Goal: Task Accomplishment & Management: Use online tool/utility

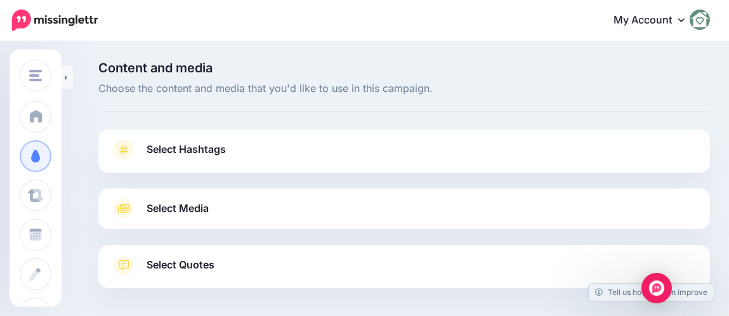
click at [264, 149] on link "Select Hashtags" at bounding box center [404, 156] width 587 height 33
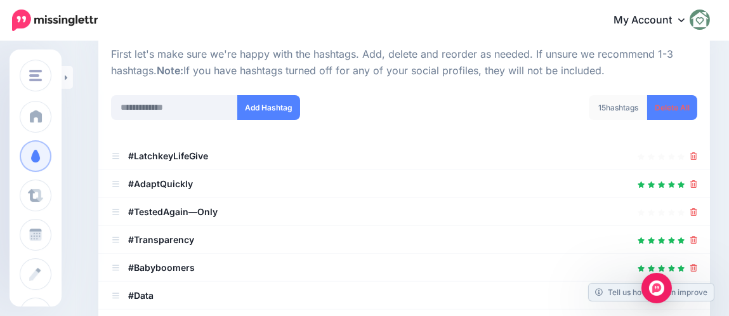
scroll to position [190, 0]
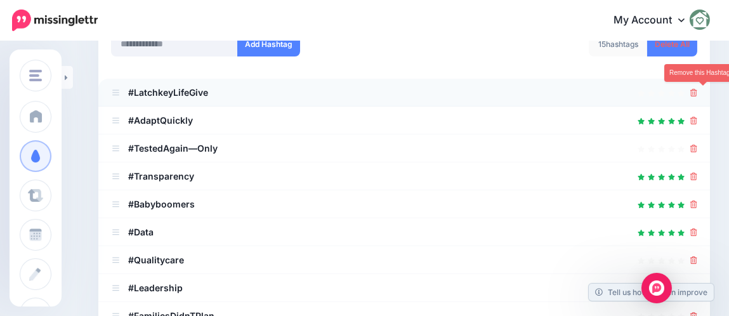
click at [698, 90] on icon at bounding box center [694, 93] width 7 height 8
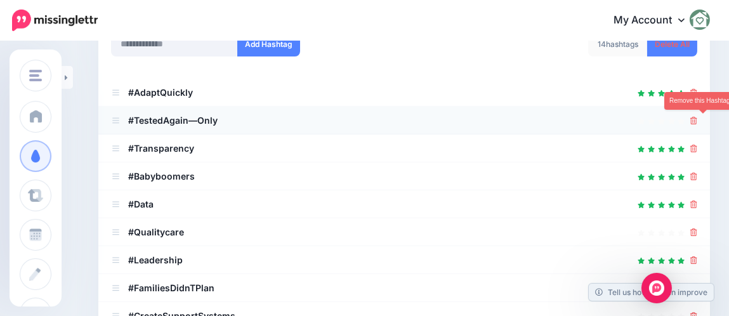
click at [698, 117] on icon at bounding box center [694, 121] width 7 height 8
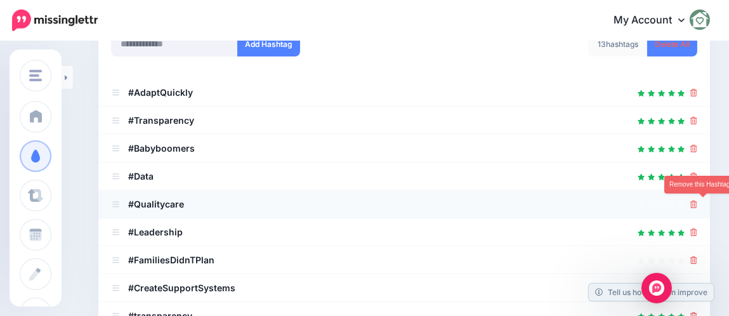
click at [698, 201] on icon at bounding box center [694, 205] width 7 height 8
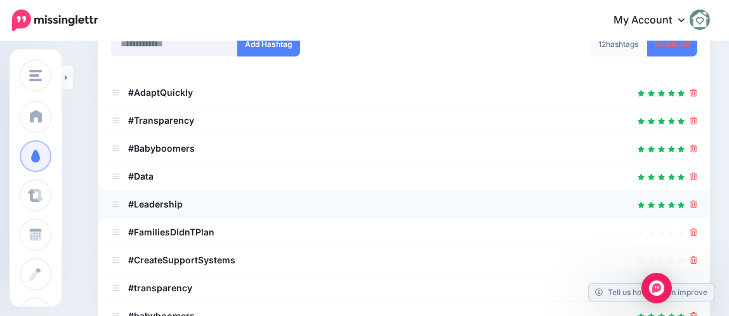
click at [698, 200] on div at bounding box center [404, 204] width 587 height 15
click at [698, 174] on icon at bounding box center [694, 177] width 7 height 8
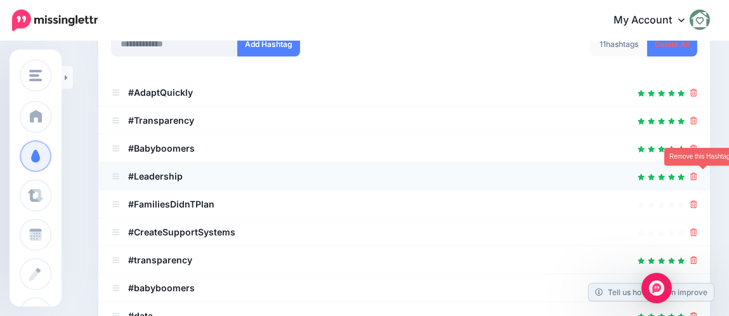
click at [698, 175] on icon at bounding box center [694, 177] width 7 height 8
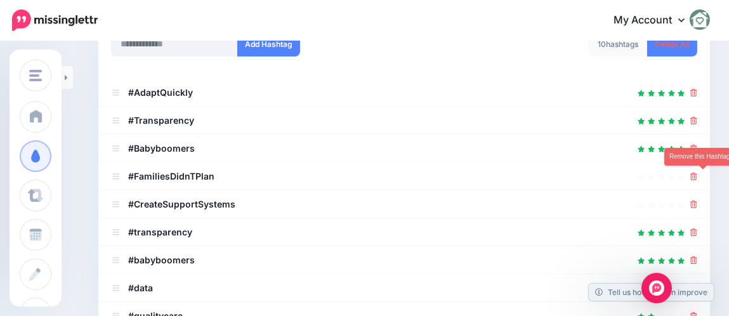
click at [698, 175] on icon at bounding box center [694, 177] width 7 height 8
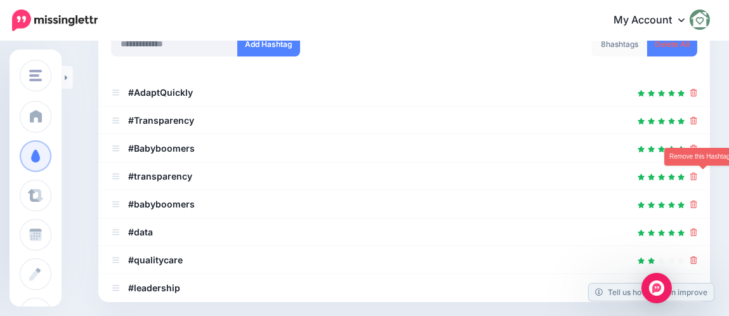
click at [698, 175] on icon at bounding box center [694, 177] width 7 height 8
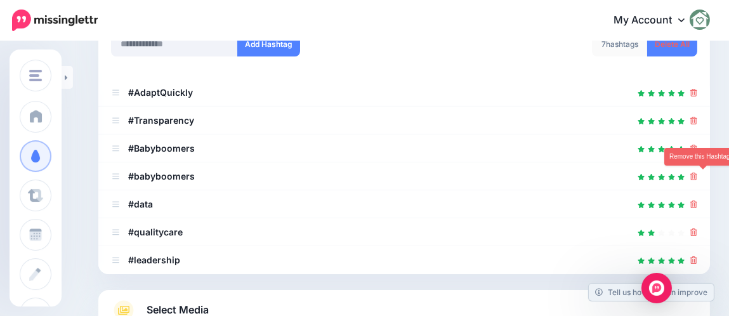
click at [698, 175] on icon at bounding box center [694, 177] width 7 height 8
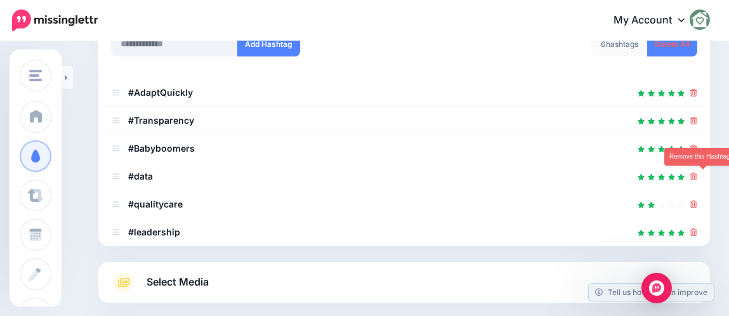
click at [698, 175] on icon at bounding box center [694, 177] width 7 height 8
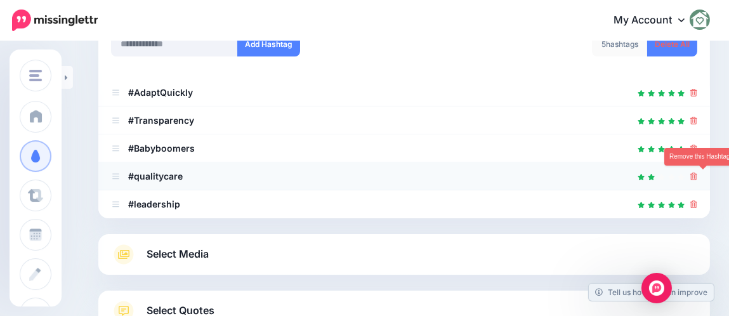
click at [698, 176] on icon at bounding box center [694, 177] width 7 height 8
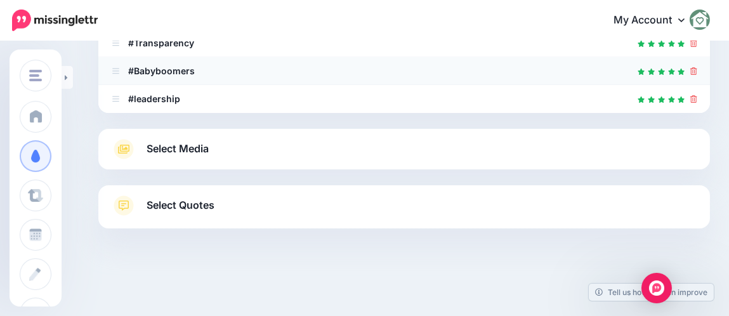
scroll to position [279, 0]
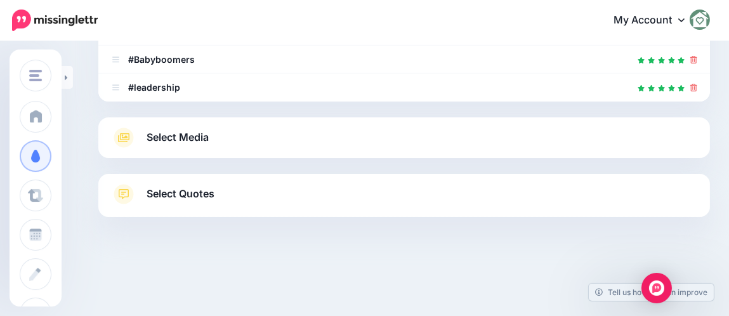
click at [420, 145] on link "Select Media" at bounding box center [404, 138] width 587 height 20
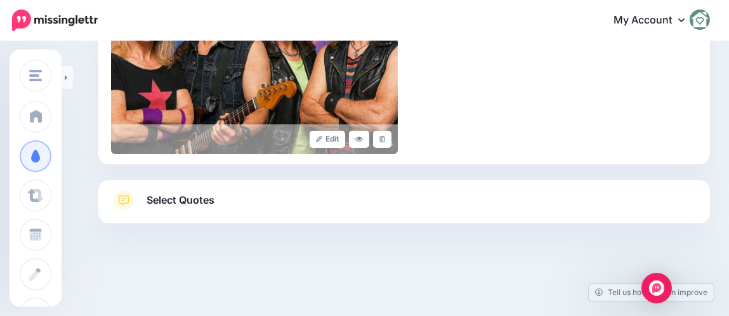
scroll to position [387, 0]
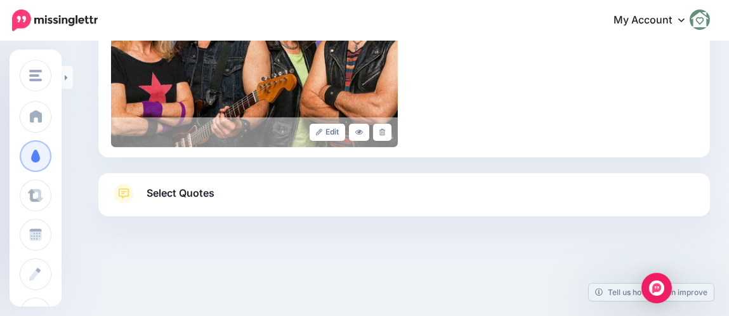
drag, startPoint x: 409, startPoint y: 188, endPoint x: 432, endPoint y: 199, distance: 25.3
click at [409, 189] on link "Select Quotes" at bounding box center [404, 199] width 587 height 33
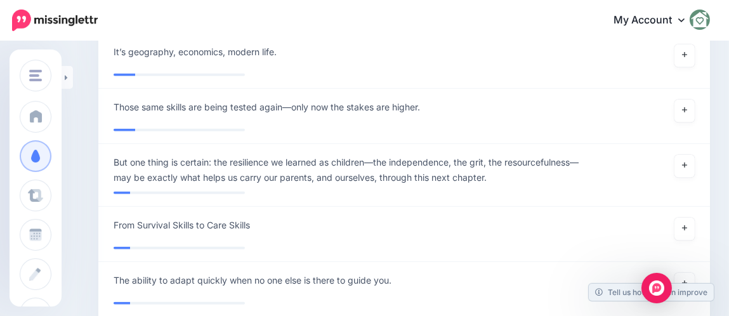
scroll to position [2100, 0]
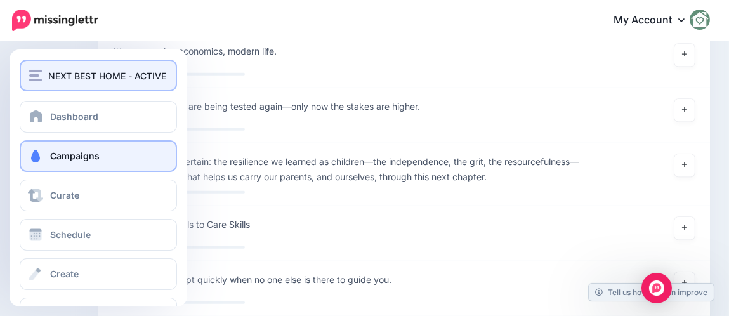
click at [60, 73] on span "NEXT BEST HOME - ACTIVE" at bounding box center [107, 76] width 118 height 15
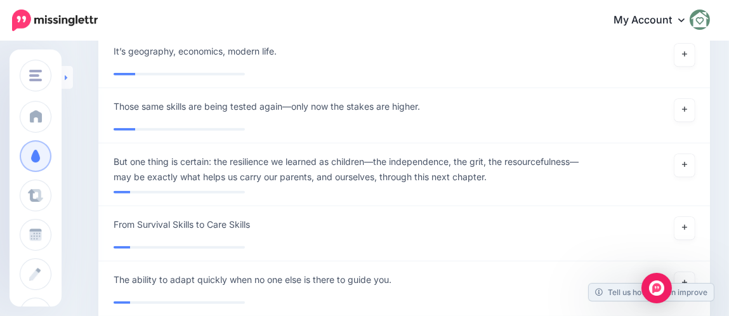
click at [72, 75] on link at bounding box center [67, 77] width 11 height 23
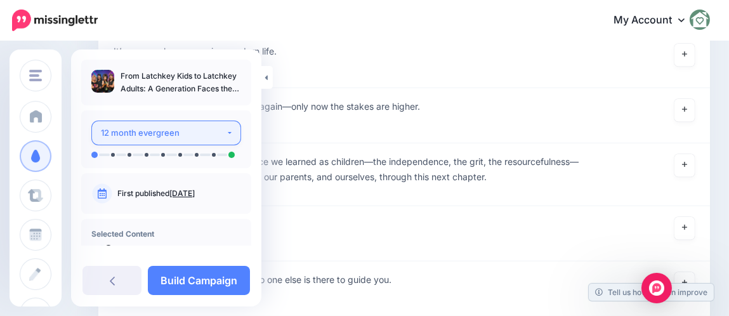
click at [140, 135] on div "12 month evergreen" at bounding box center [163, 133] width 125 height 15
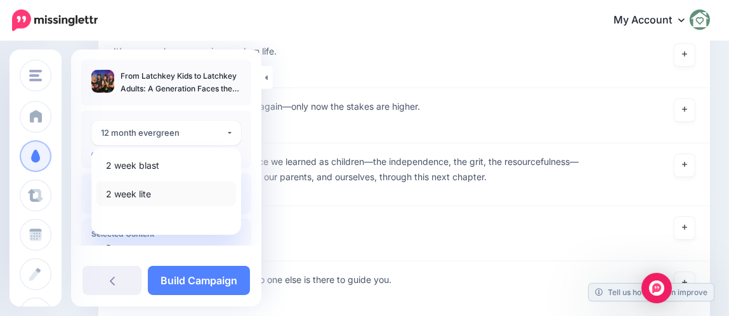
click at [131, 182] on link "2 week lite" at bounding box center [166, 194] width 140 height 25
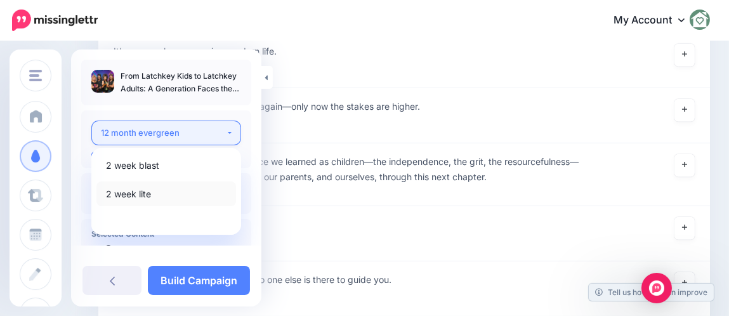
select select "******"
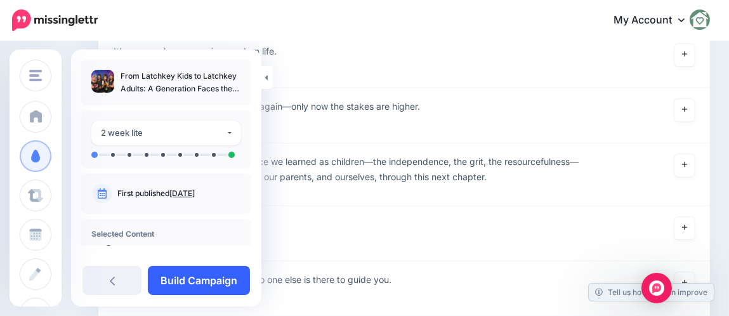
click at [191, 268] on link "Build Campaign" at bounding box center [199, 280] width 102 height 29
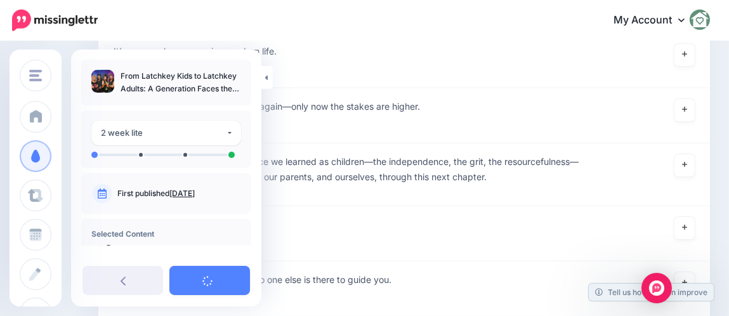
scroll to position [2220, 0]
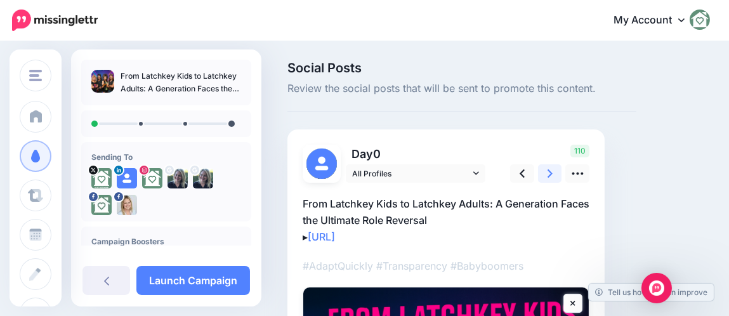
click at [554, 176] on link at bounding box center [550, 173] width 24 height 18
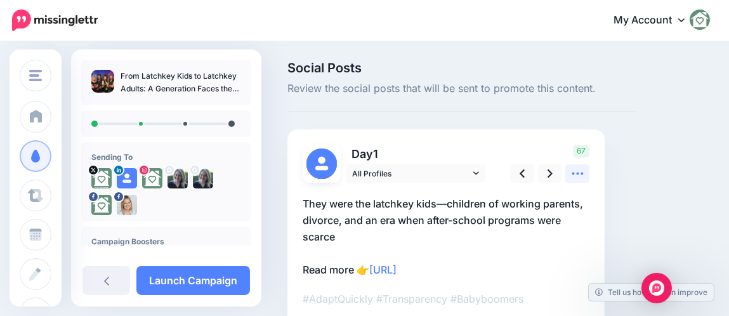
click at [569, 174] on link at bounding box center [578, 173] width 24 height 18
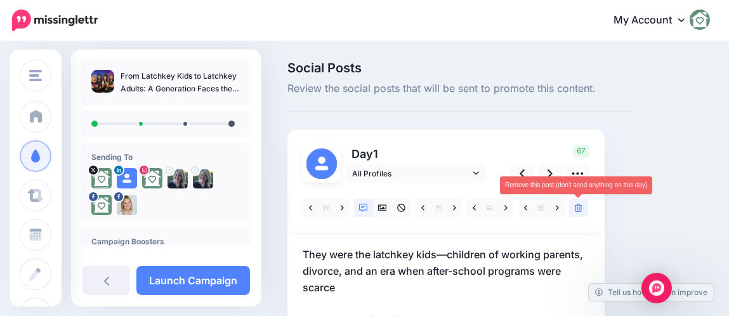
click at [576, 210] on icon at bounding box center [579, 208] width 8 height 9
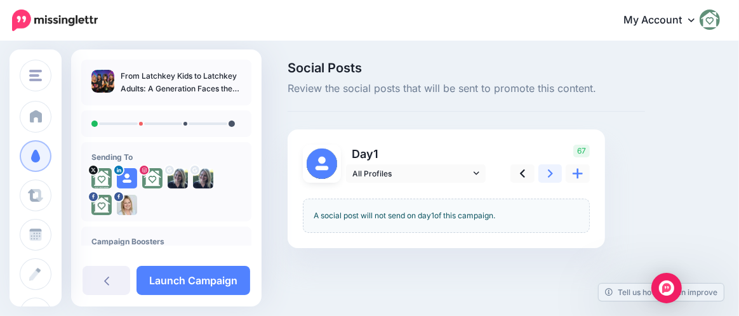
click at [548, 173] on icon at bounding box center [550, 173] width 5 height 13
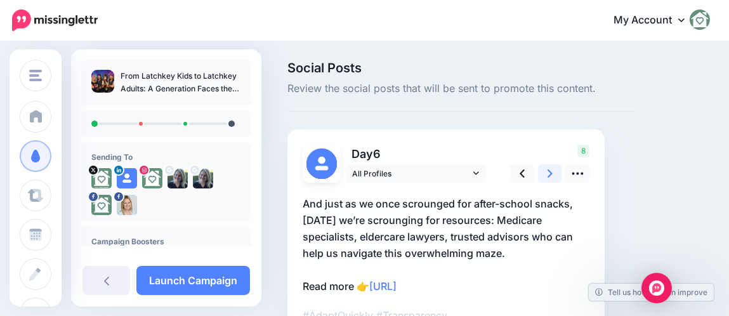
click at [548, 173] on icon at bounding box center [550, 173] width 5 height 13
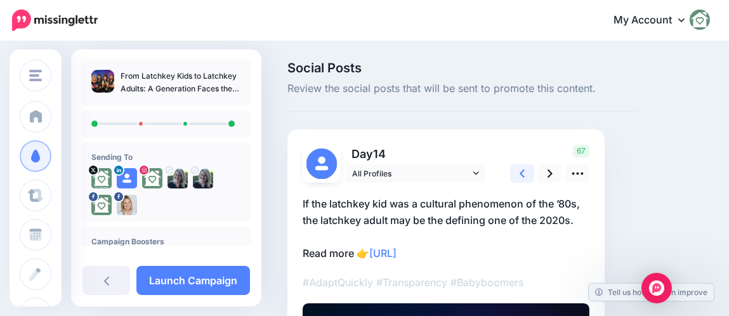
click at [524, 173] on icon at bounding box center [522, 173] width 5 height 13
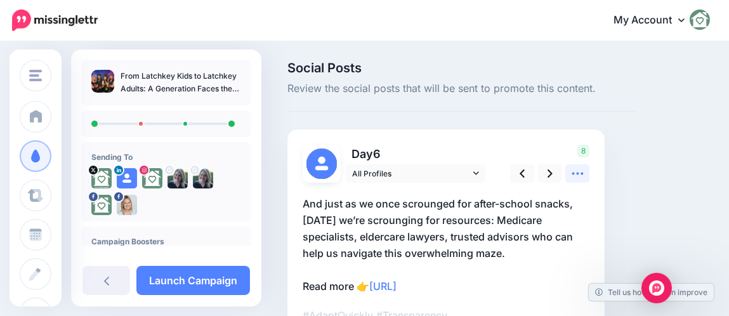
click at [576, 176] on icon at bounding box center [577, 173] width 13 height 13
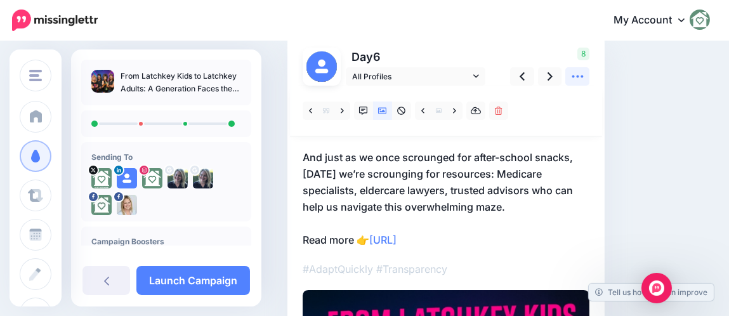
scroll to position [126, 0]
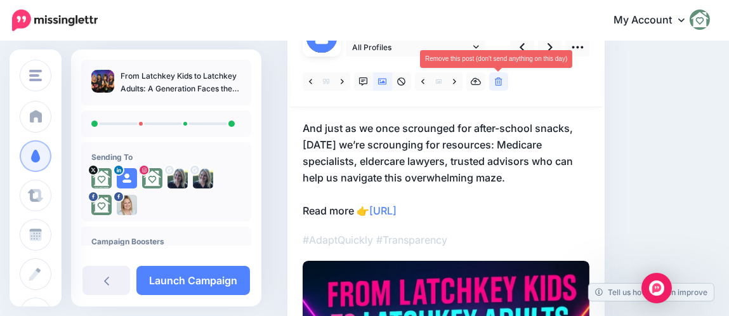
click at [502, 83] on icon at bounding box center [499, 81] width 8 height 9
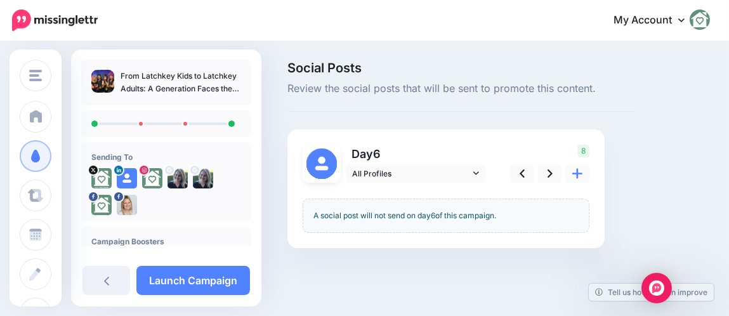
scroll to position [0, 0]
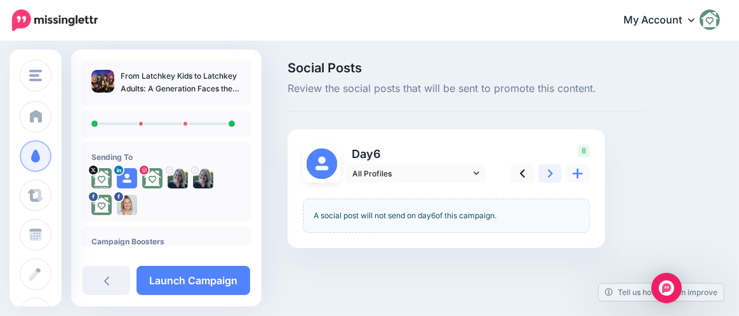
click at [547, 177] on link at bounding box center [550, 173] width 24 height 18
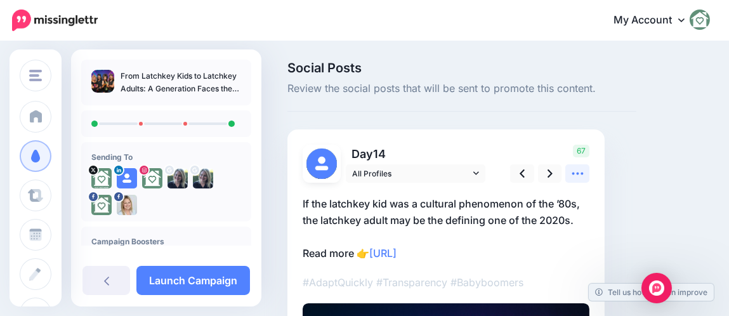
click at [571, 176] on icon at bounding box center [577, 173] width 13 height 13
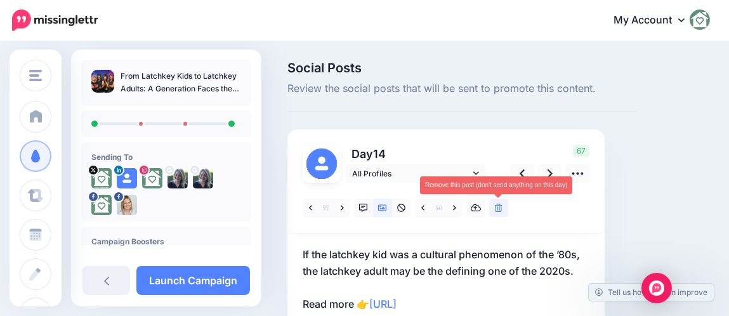
click at [501, 213] on link at bounding box center [498, 208] width 19 height 18
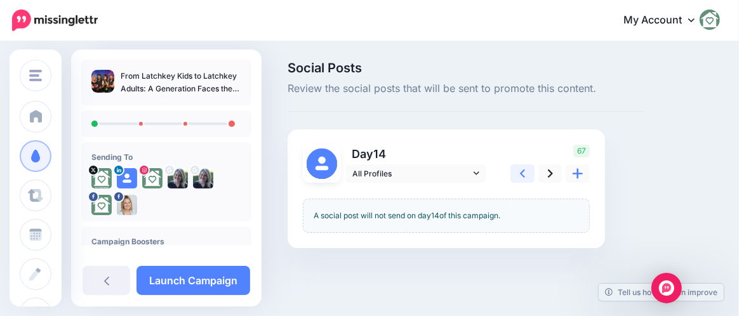
click at [521, 173] on icon at bounding box center [522, 173] width 5 height 8
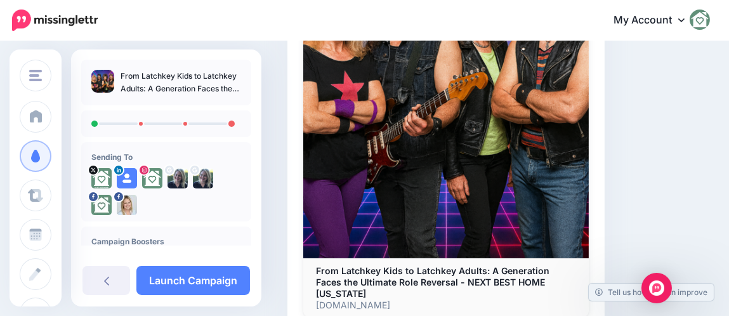
scroll to position [520, 0]
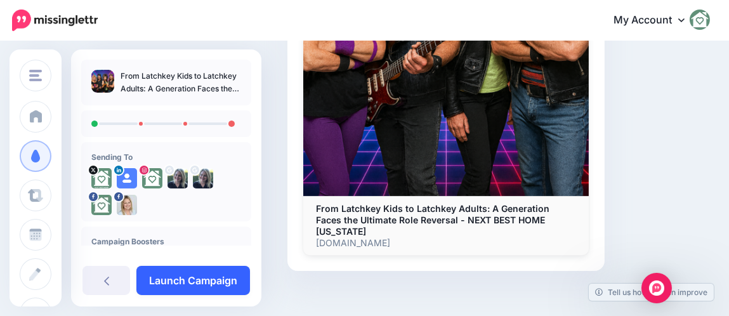
click at [198, 277] on link "Launch Campaign" at bounding box center [193, 280] width 114 height 29
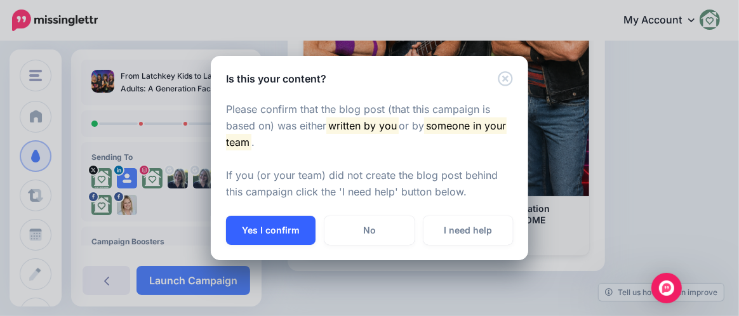
click at [294, 224] on button "Yes I confirm" at bounding box center [271, 230] width 90 height 29
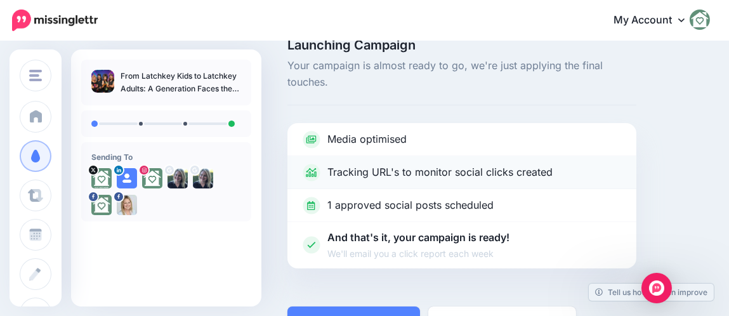
scroll to position [44, 0]
